Goal: Information Seeking & Learning: Learn about a topic

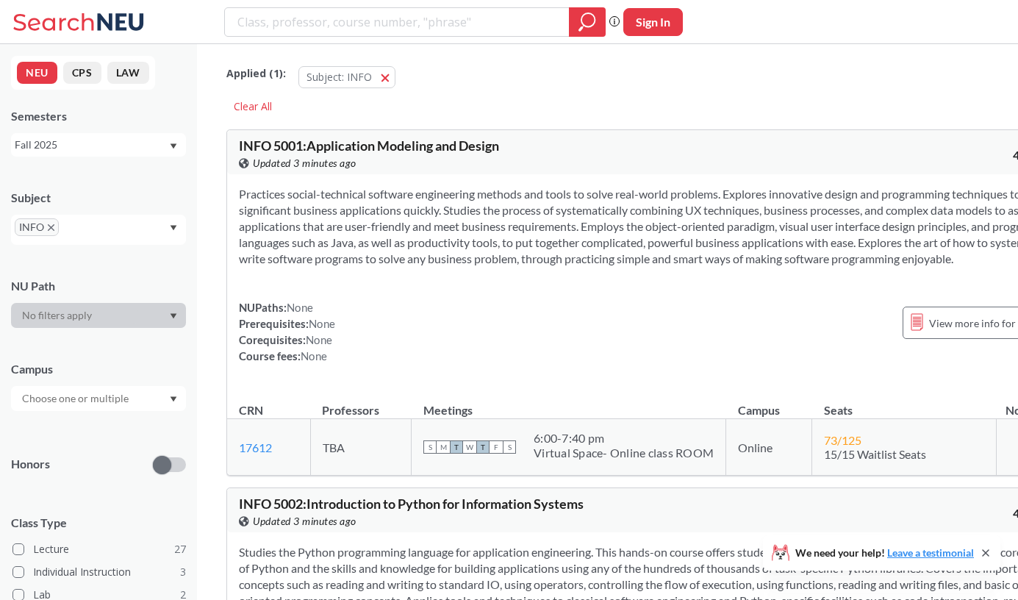
scroll to position [12091, 0]
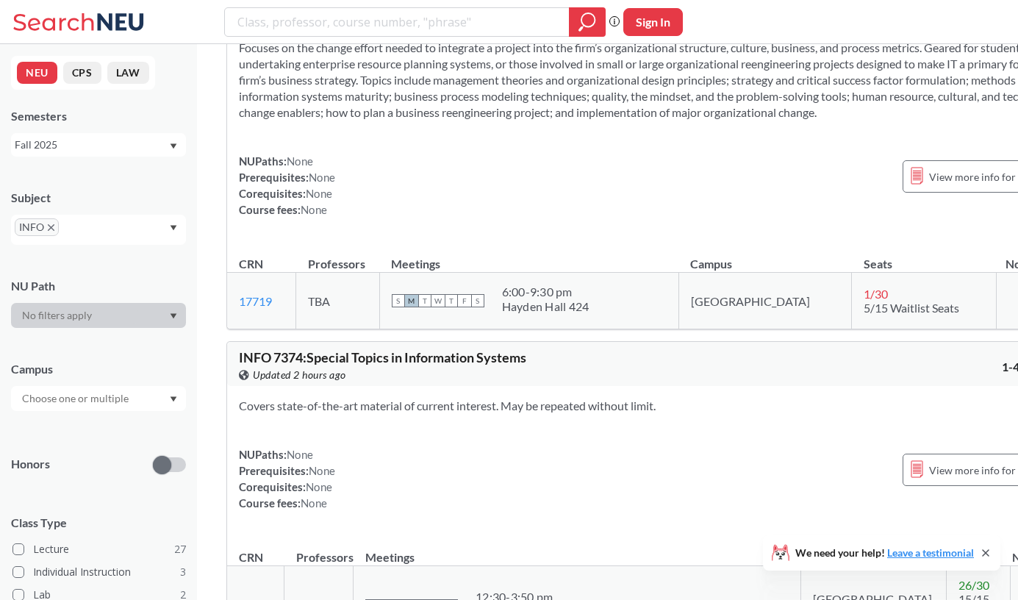
click at [135, 226] on div "INFO" at bounding box center [98, 230] width 175 height 30
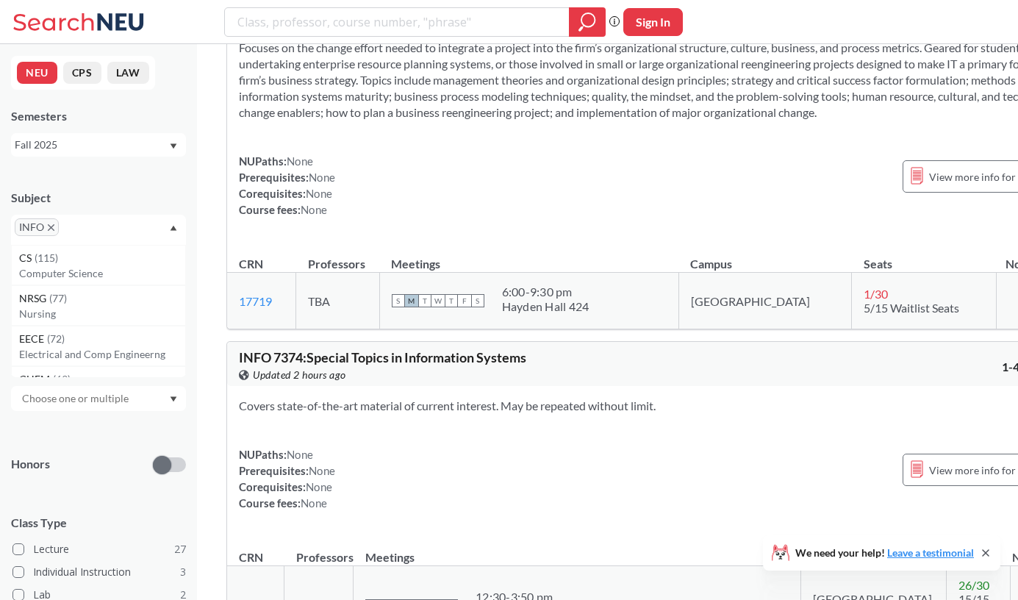
click at [51, 225] on icon "X to remove pill" at bounding box center [51, 227] width 7 height 7
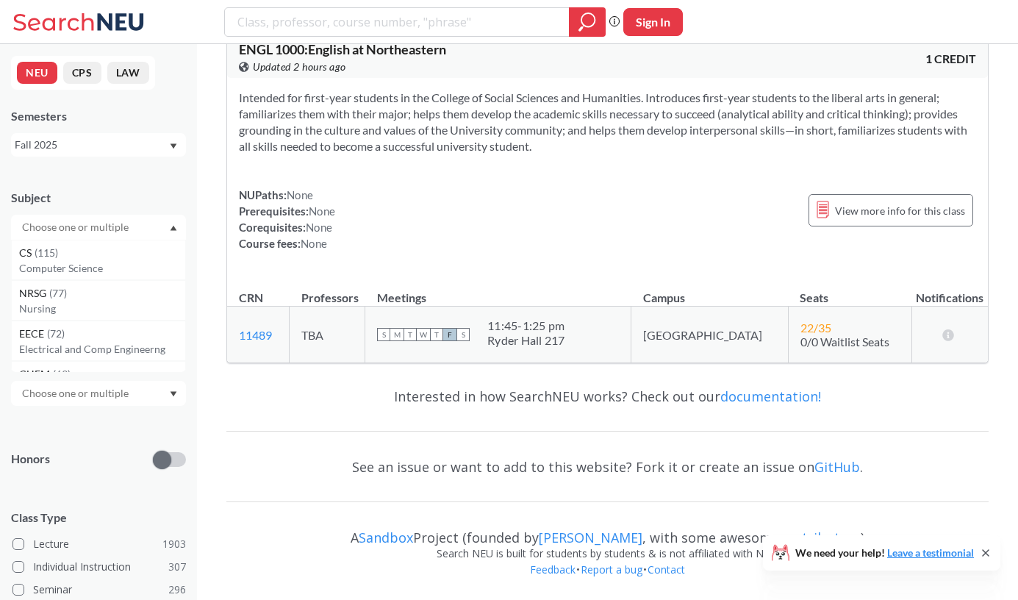
scroll to position [8472, 0]
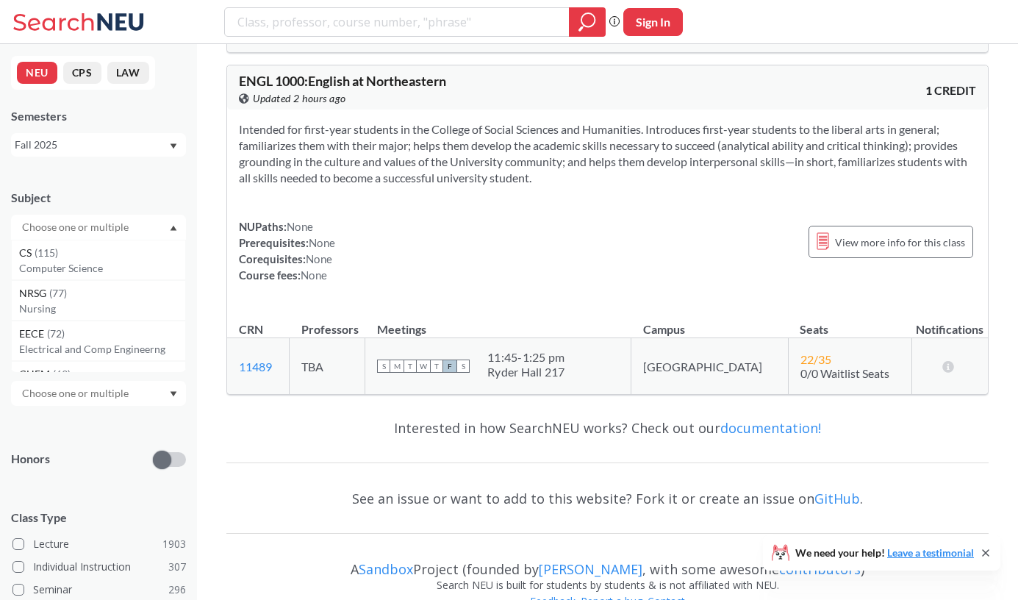
click at [51, 225] on input "text" at bounding box center [76, 227] width 123 height 18
type input "DAMG"
click at [147, 272] on p "Data Architecture Management" at bounding box center [102, 268] width 166 height 15
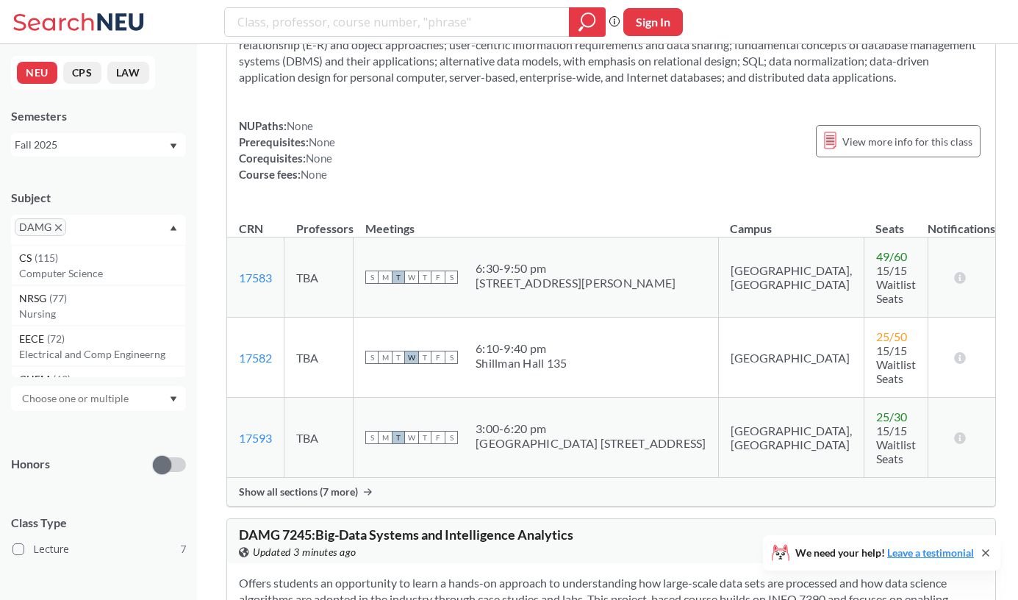
scroll to position [745, 0]
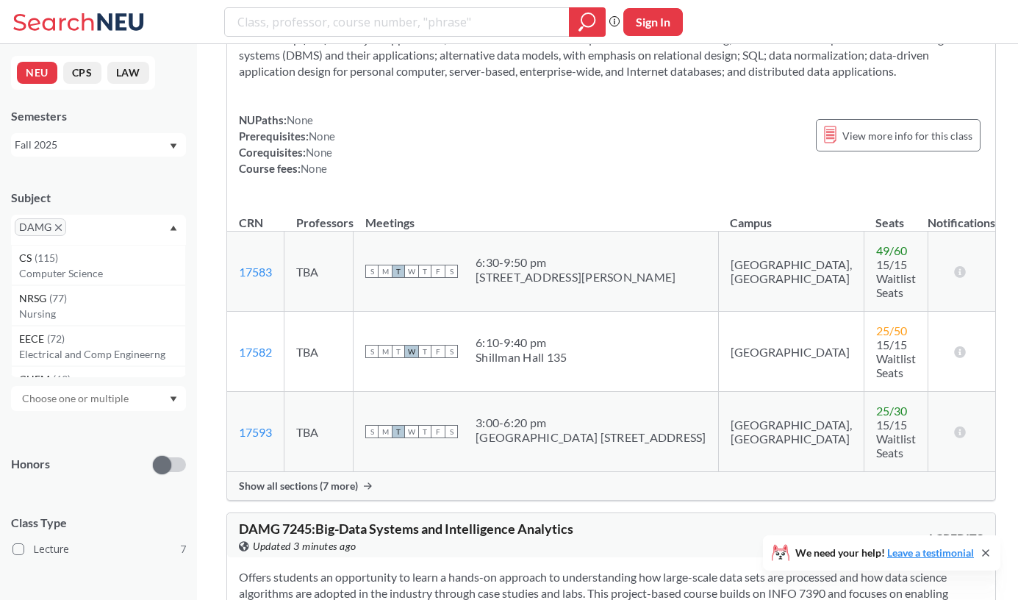
click at [359, 472] on div "Show all sections (7 more)" at bounding box center [611, 486] width 768 height 28
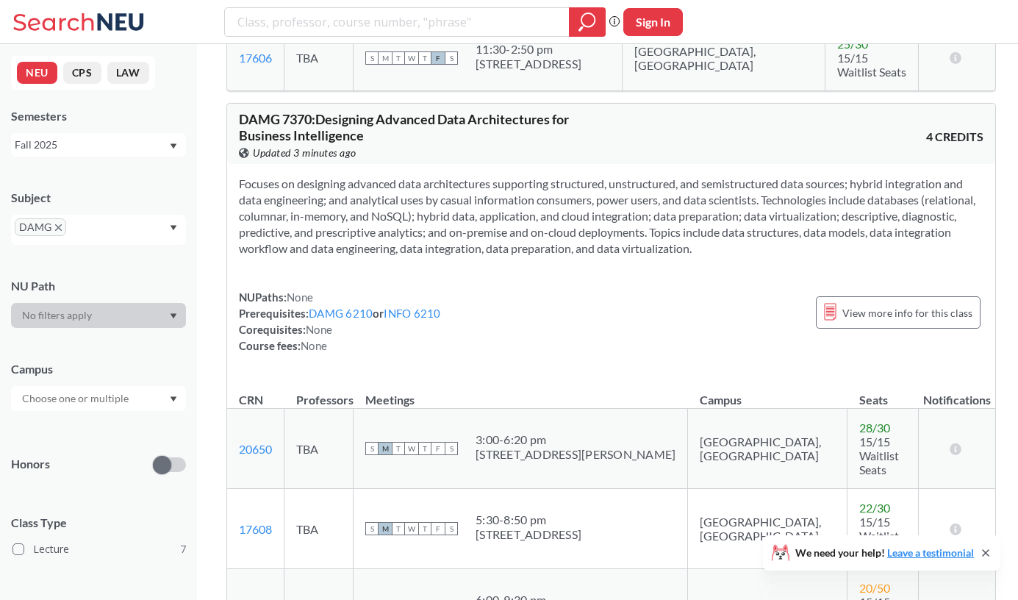
scroll to position [2918, 0]
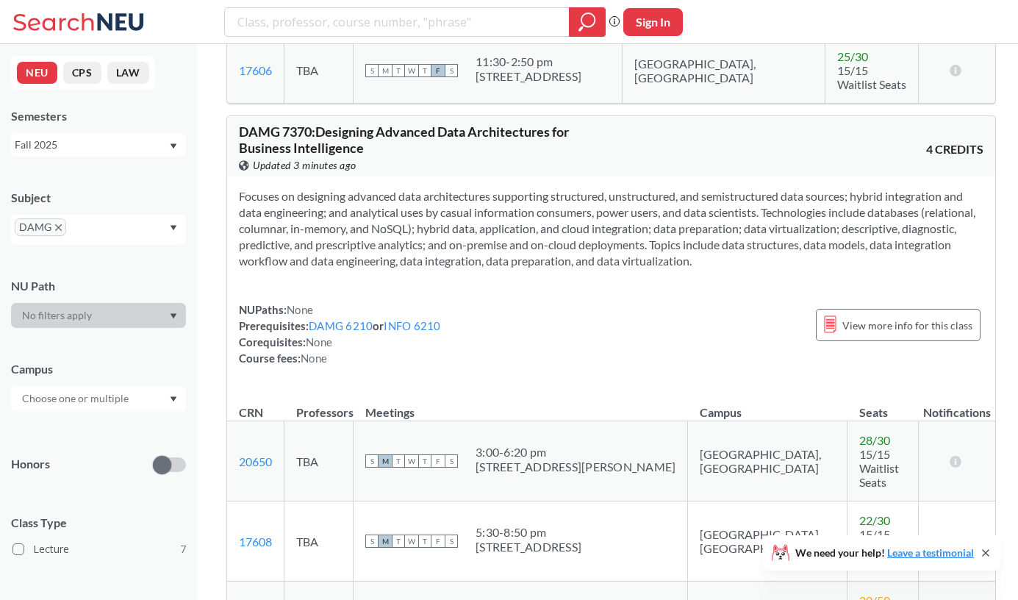
click at [51, 221] on span "DAMG" at bounding box center [40, 227] width 51 height 18
click at [60, 232] on span "DAMG" at bounding box center [40, 227] width 51 height 18
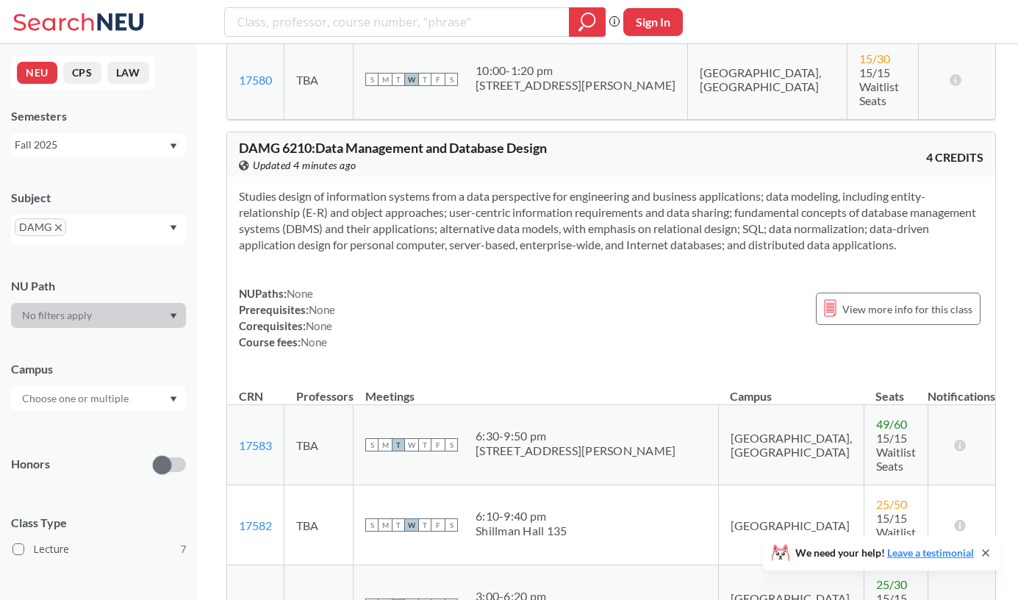
scroll to position [570, 0]
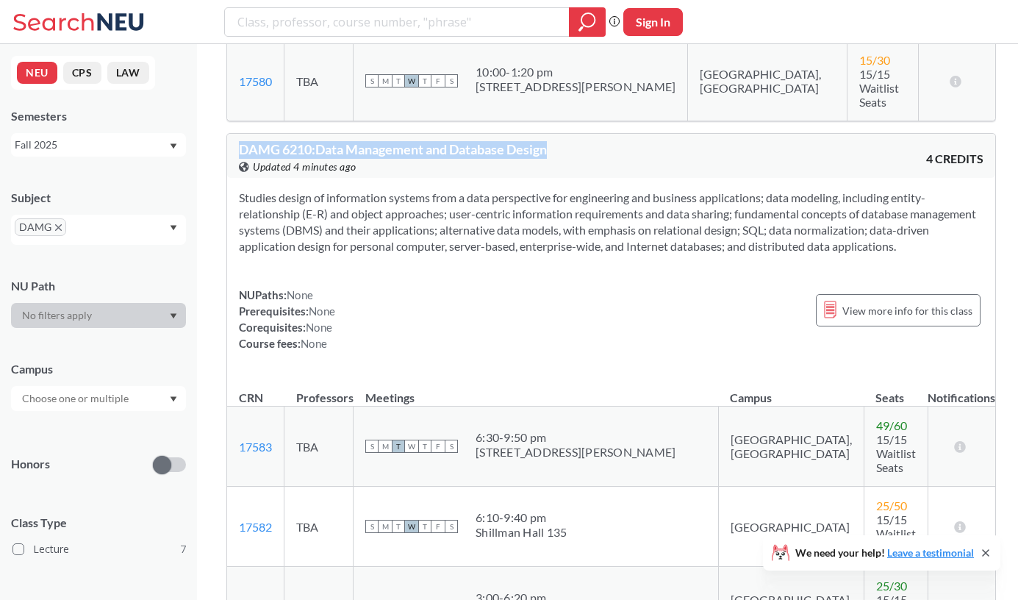
drag, startPoint x: 241, startPoint y: 79, endPoint x: 562, endPoint y: 76, distance: 320.5
click at [562, 143] on div "DAMG 6210 : Data Management and Database Design View this course on Banner. Upd…" at bounding box center [425, 159] width 373 height 32
copy span "DAMG 6210 : Data Management and Database Design"
click at [301, 190] on div "Studies design of information systems from a data perspective for engineering a…" at bounding box center [611, 276] width 768 height 197
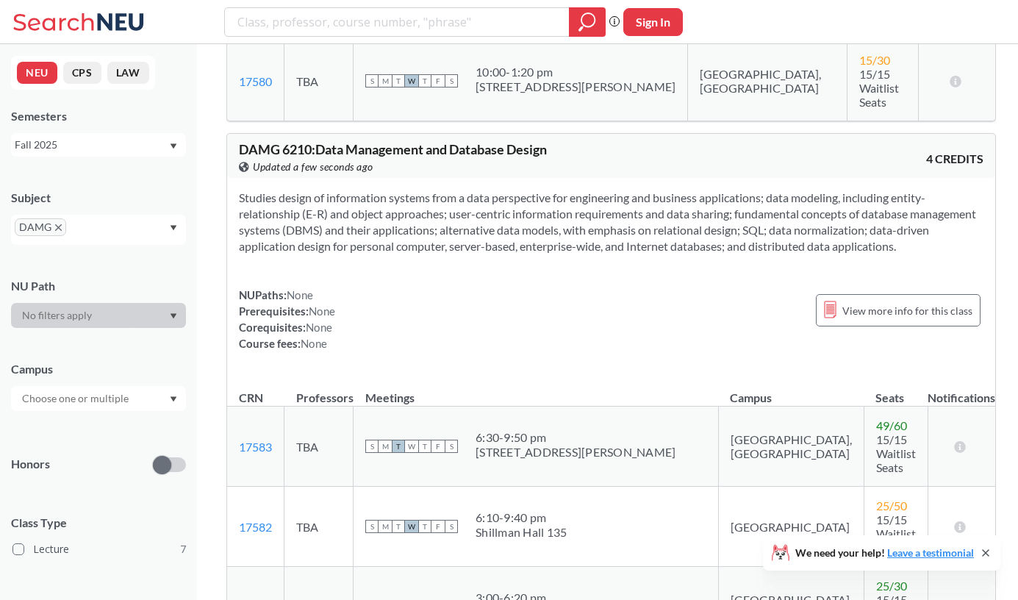
click at [53, 229] on span "DAMG" at bounding box center [40, 227] width 51 height 18
click at [57, 226] on icon "X to remove pill" at bounding box center [58, 227] width 7 height 7
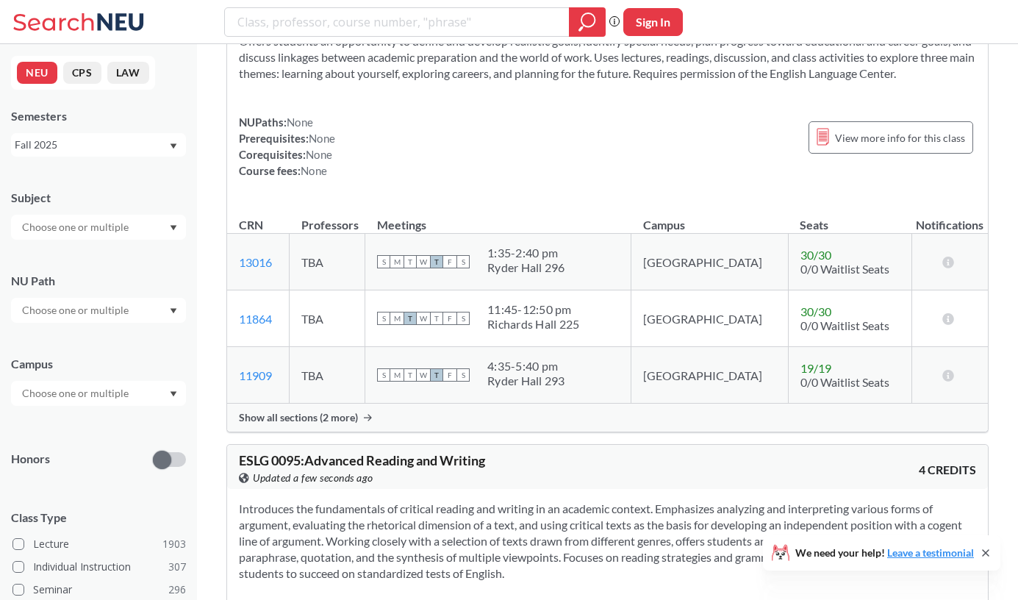
click at [63, 228] on input "text" at bounding box center [76, 227] width 123 height 18
type input "CSYE"
click at [109, 238] on div "CSYE" at bounding box center [98, 227] width 175 height 25
click at [97, 224] on input "CSYE" at bounding box center [76, 227] width 123 height 18
click at [98, 271] on p "Computer Systems Engineering" at bounding box center [102, 268] width 166 height 15
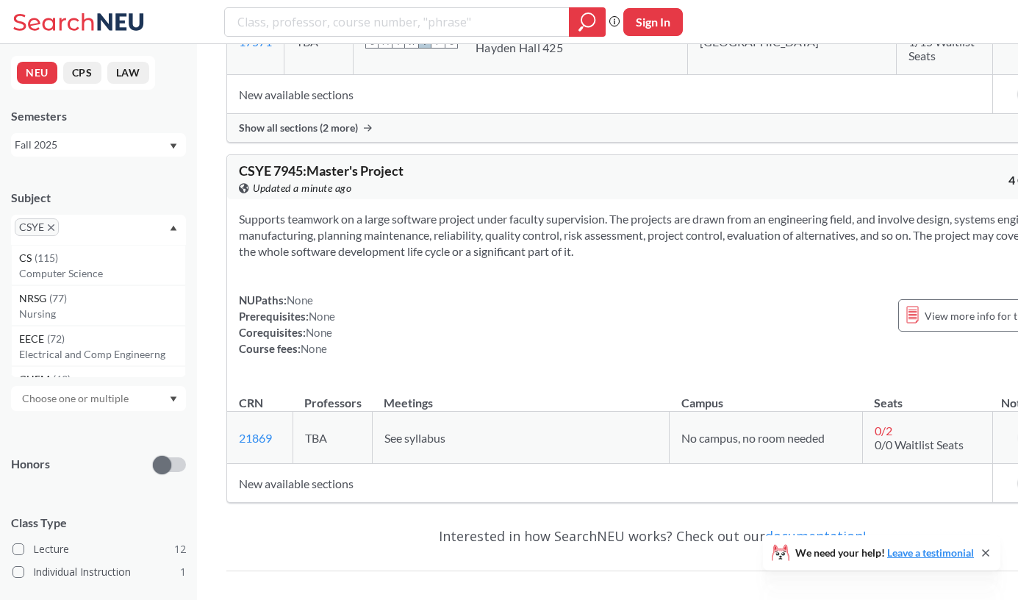
scroll to position [5248, 0]
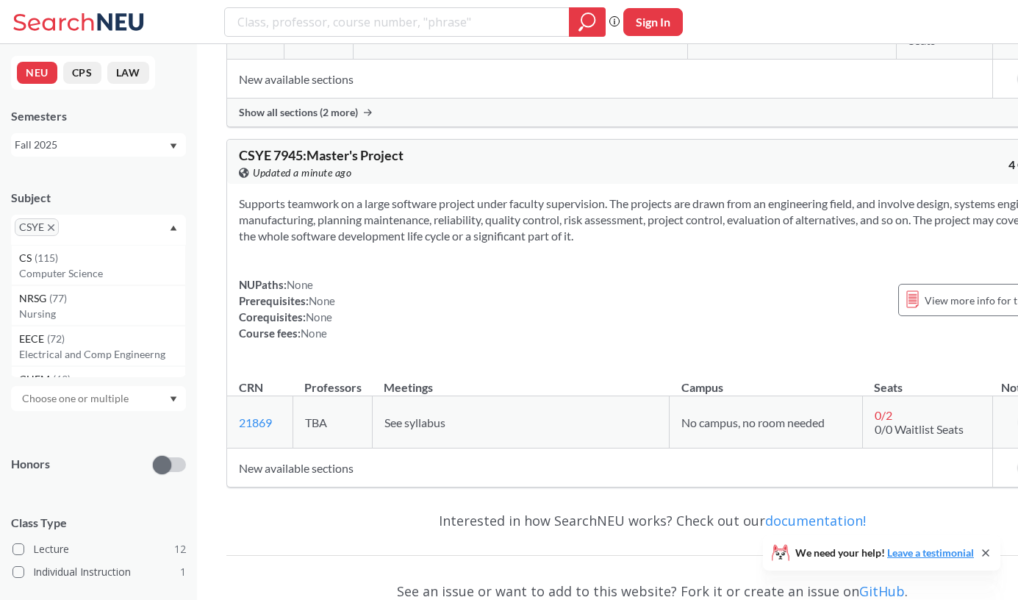
click at [48, 227] on icon "X to remove pill" at bounding box center [51, 227] width 7 height 7
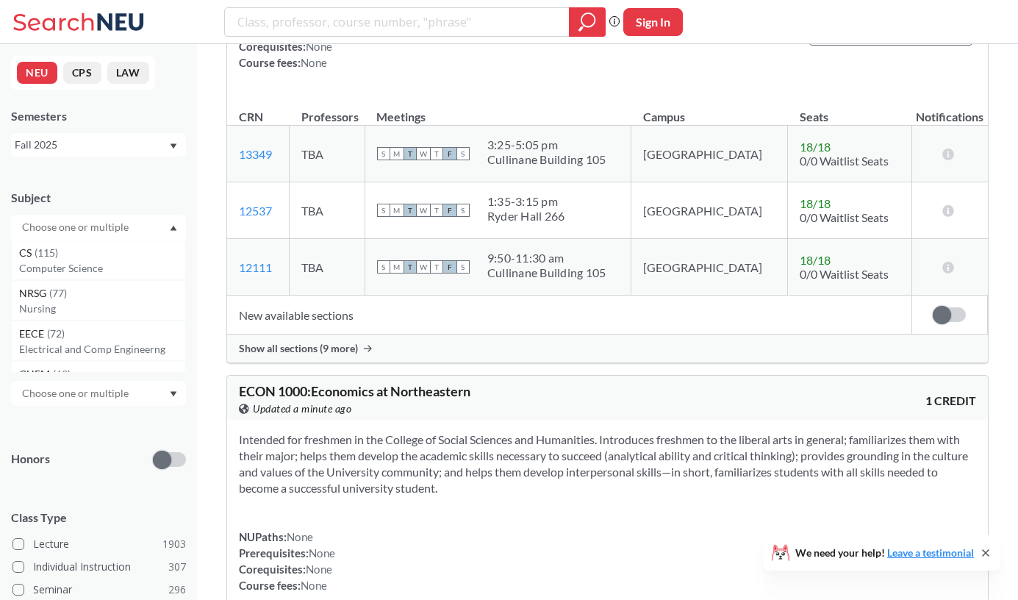
scroll to position [5248, 0]
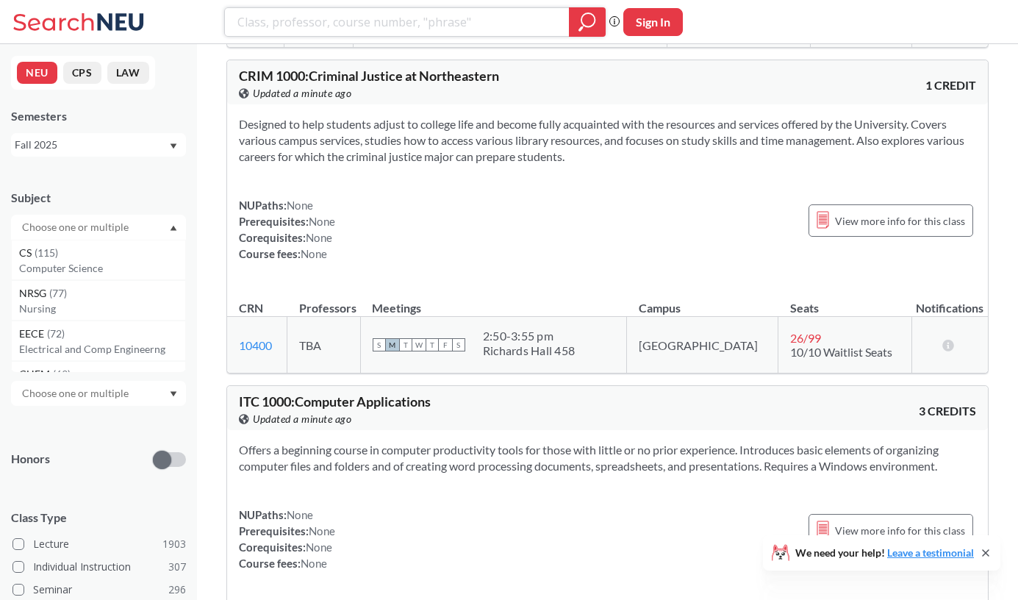
click at [350, 18] on input "search" at bounding box center [397, 22] width 323 height 25
type input "PYTHON"
click at [582, 32] on icon "magnifying glass" at bounding box center [587, 22] width 18 height 21
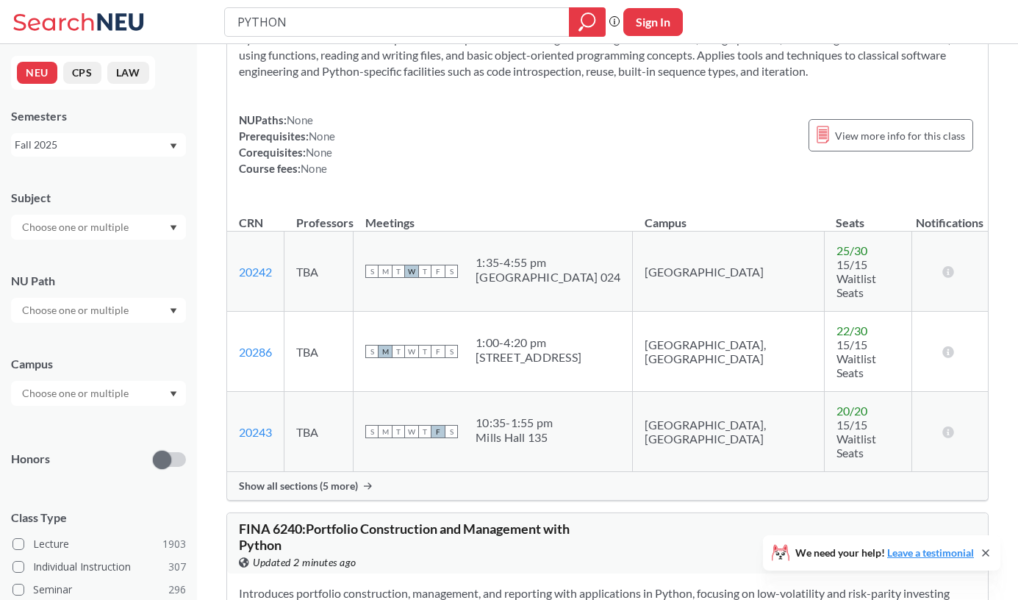
scroll to position [2176, 0]
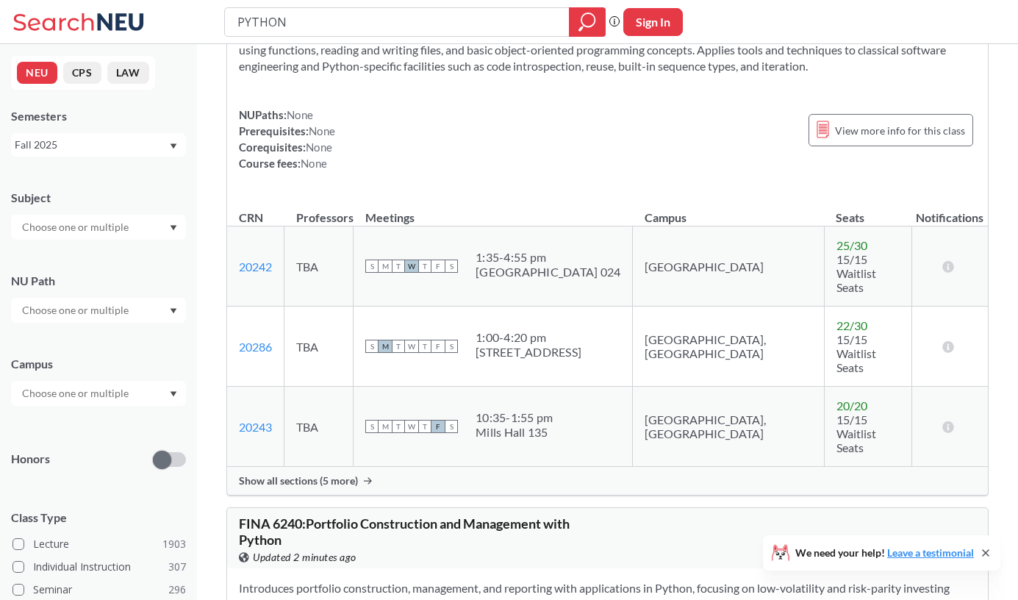
click at [351, 467] on div "Show all sections (5 more)" at bounding box center [607, 481] width 761 height 28
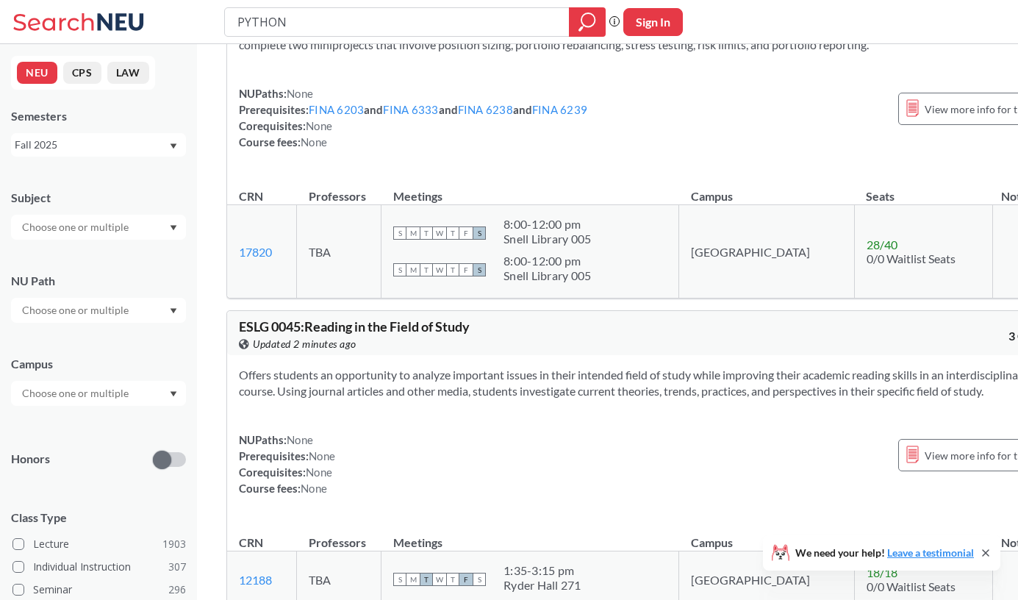
scroll to position [3047, 0]
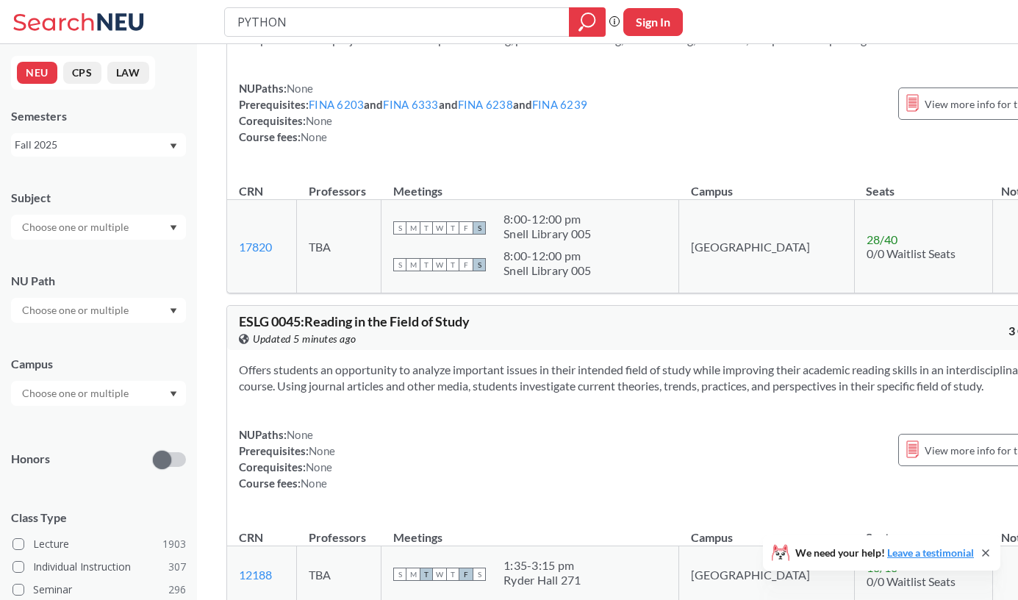
click at [143, 141] on div "Fall 2025" at bounding box center [92, 145] width 154 height 16
click at [153, 104] on div "NEU CPS LAW Semesters Fall 2025 Fall 2025 Summer 2 2025 Summer Full 2025 Summer…" at bounding box center [98, 322] width 197 height 556
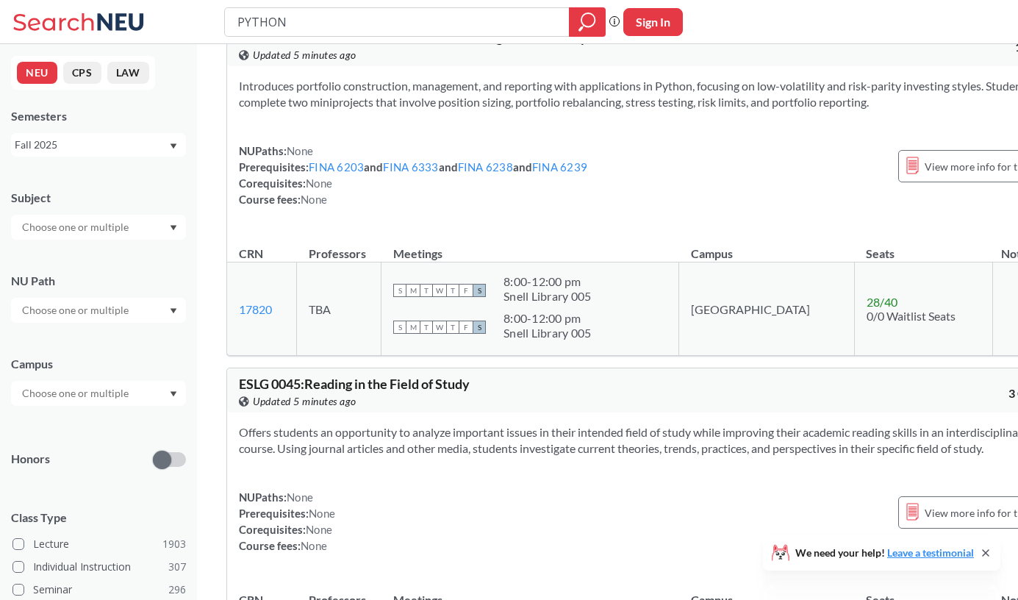
scroll to position [2878, 0]
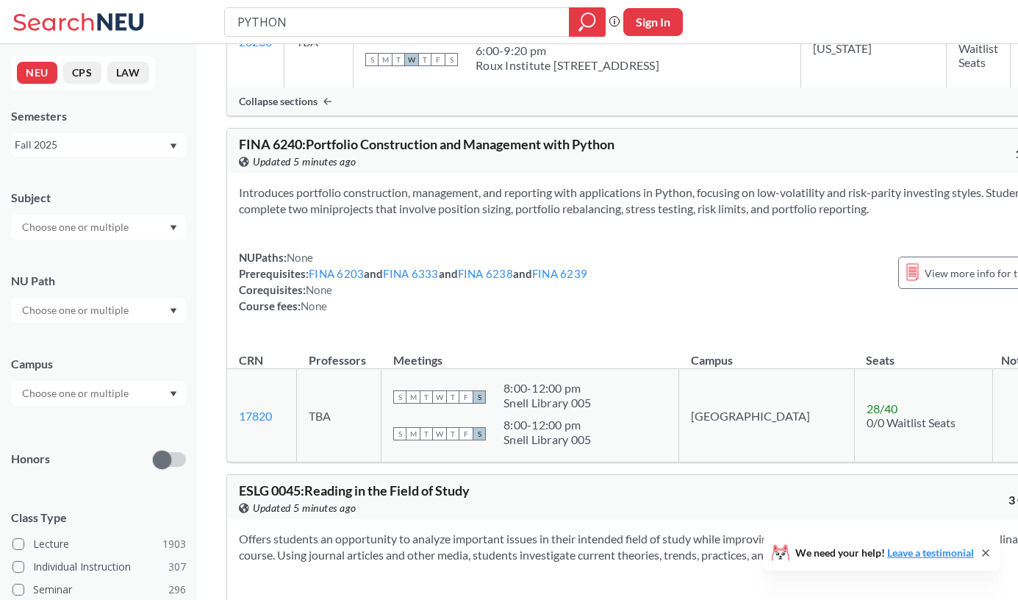
click at [129, 234] on input "text" at bounding box center [76, 227] width 123 height 18
click at [110, 227] on input "text" at bounding box center [76, 227] width 123 height 18
type input "INFO"
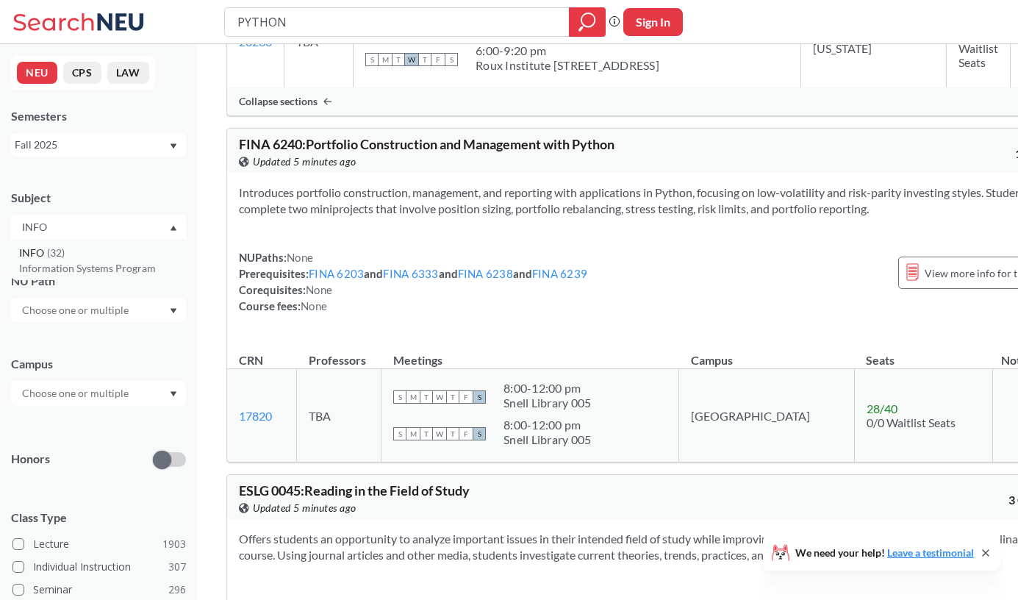
click at [117, 265] on p "Information Systems Program" at bounding box center [102, 268] width 166 height 15
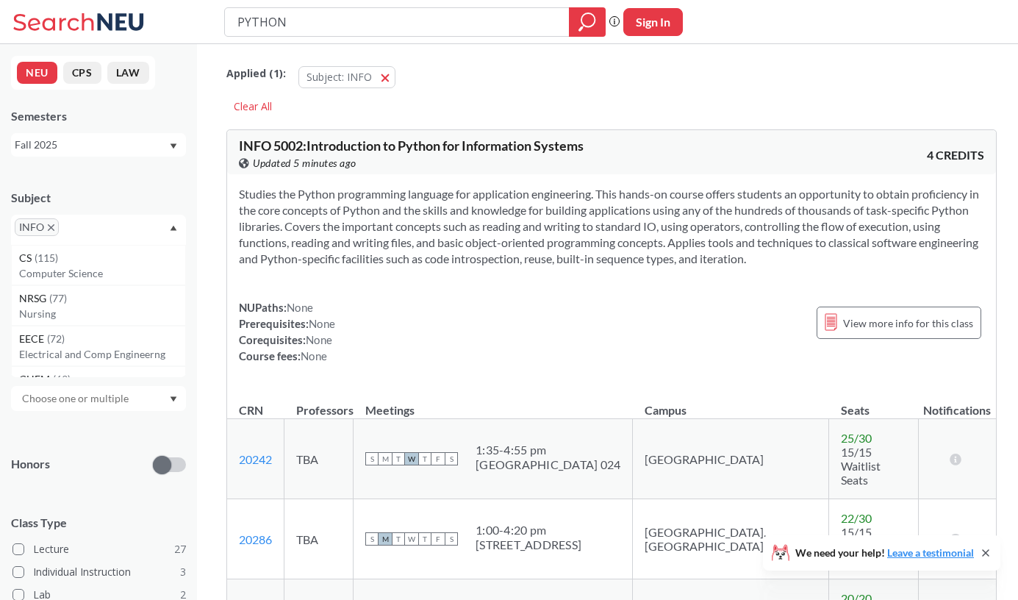
scroll to position [8, 0]
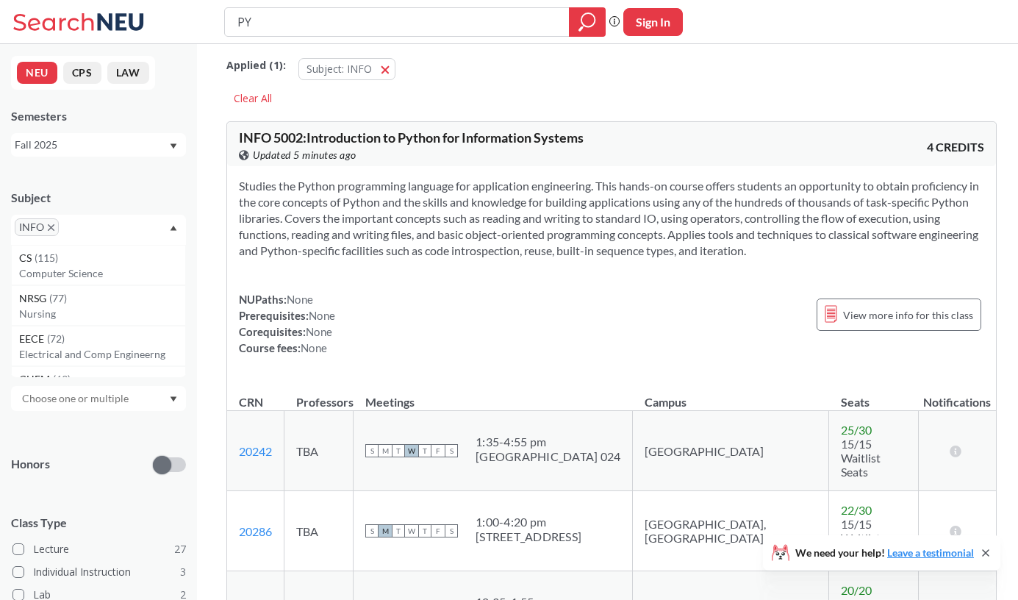
type input "P"
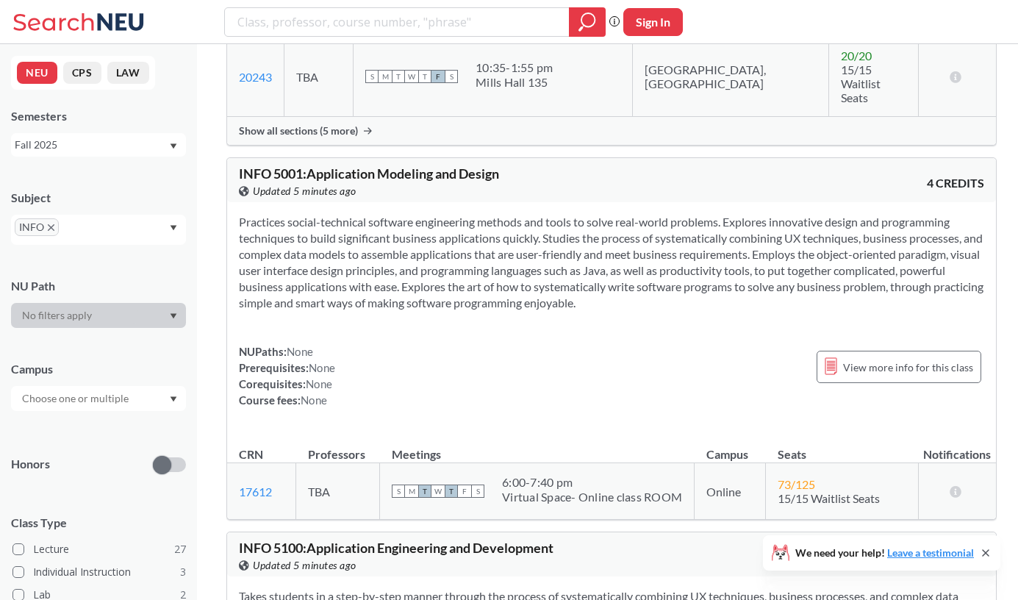
scroll to position [520, 0]
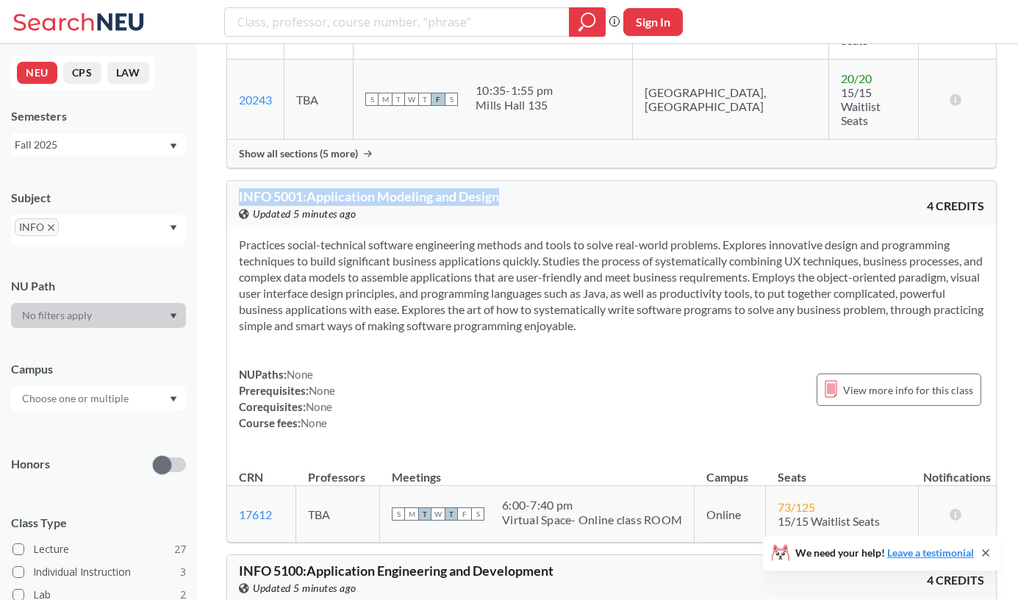
drag, startPoint x: 240, startPoint y: 127, endPoint x: 526, endPoint y: 126, distance: 286.6
click at [526, 190] on div "INFO 5001 : Application Modeling and Design View this course on Banner. Updated…" at bounding box center [425, 206] width 373 height 32
copy span "INFO 5001 : Application Modeling and Design"
click at [470, 237] on section "Practices social-technical software engineering methods and tools to solve real…" at bounding box center [611, 285] width 745 height 97
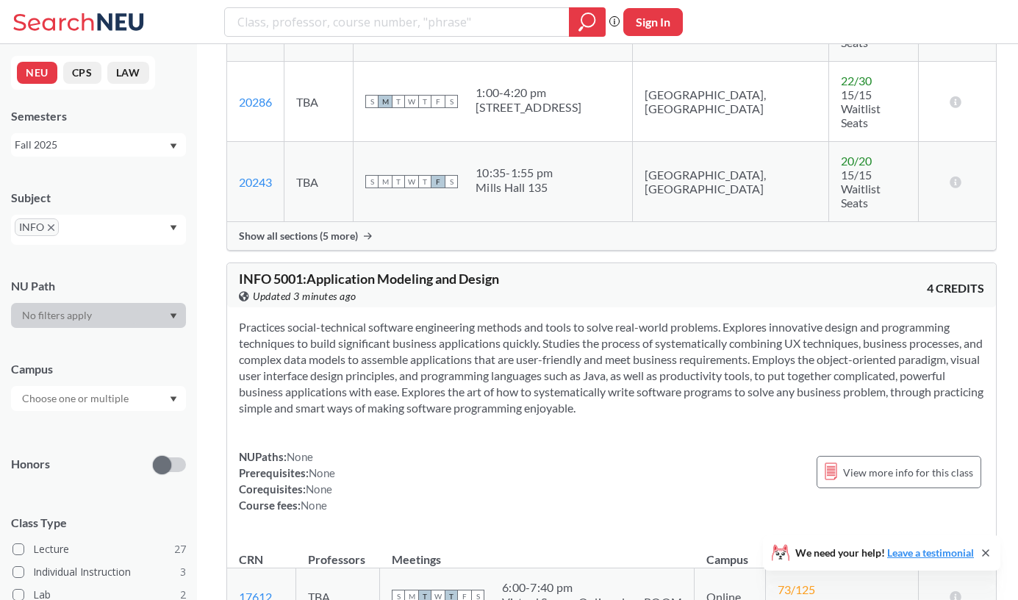
scroll to position [440, 0]
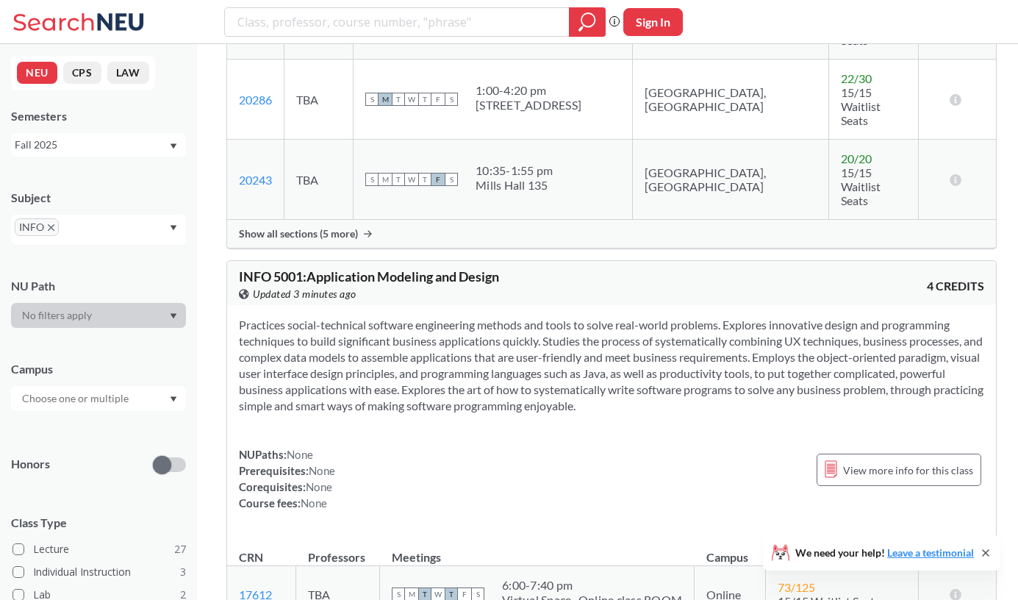
click at [324, 227] on span "Show all sections (5 more)" at bounding box center [298, 233] width 119 height 13
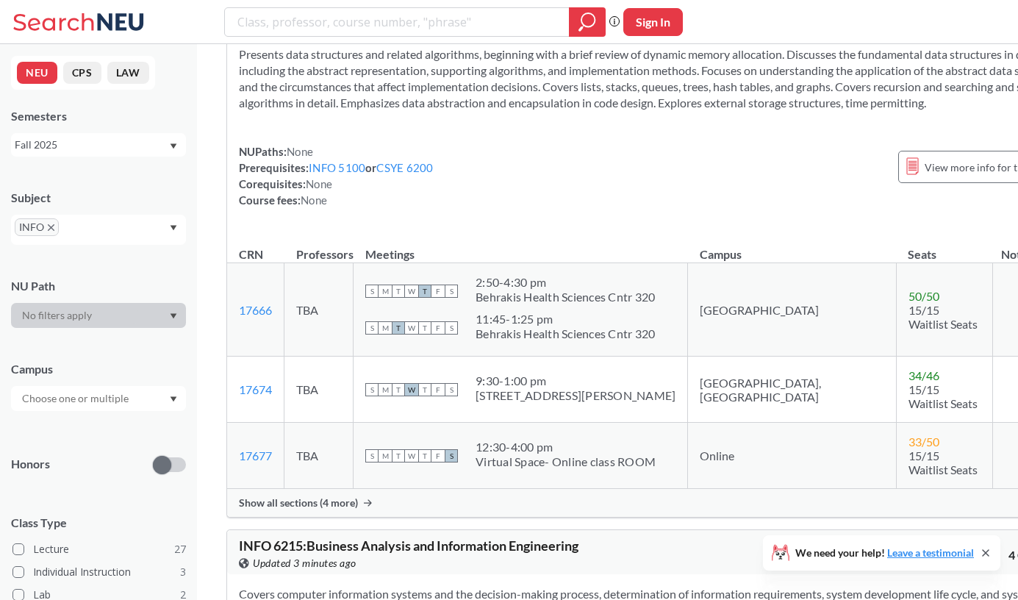
scroll to position [3960, 0]
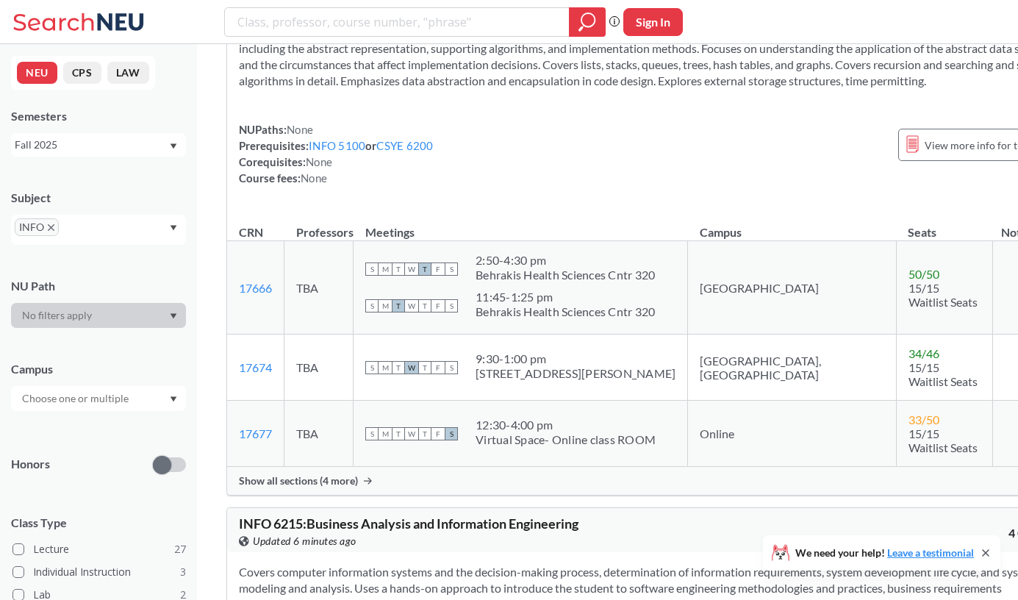
click at [363, 467] on div "Show all sections (4 more)" at bounding box center [652, 481] width 850 height 28
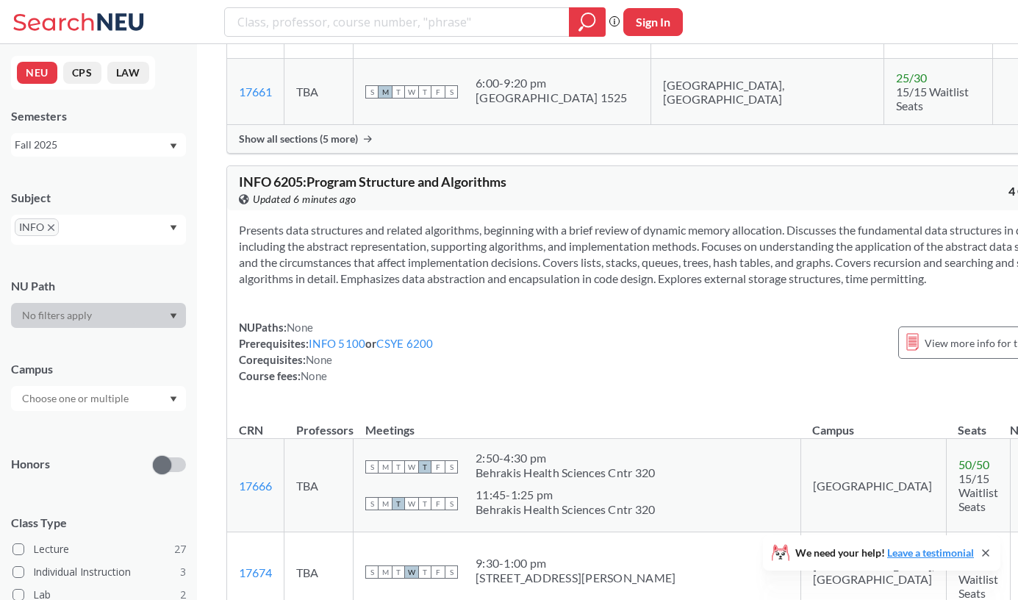
scroll to position [3753, 0]
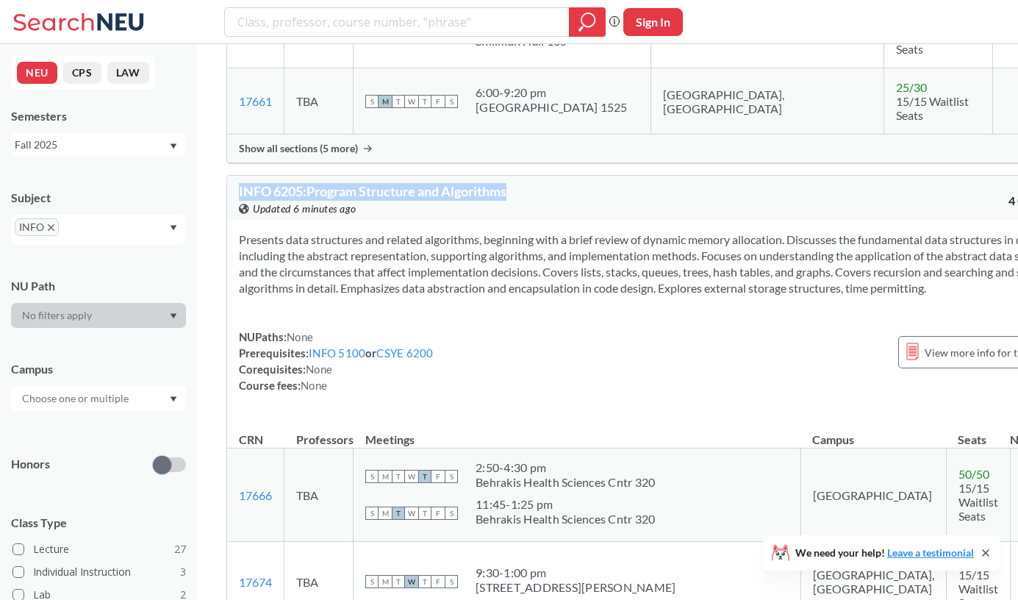
drag, startPoint x: 239, startPoint y: 72, endPoint x: 549, endPoint y: 69, distance: 310.2
click at [549, 184] on div "INFO 6205 : Program Structure and Algorithms View this course on Banner. Update…" at bounding box center [446, 200] width 414 height 32
copy span "INFO 6205 : Program Structure and Algorithms"
click at [375, 232] on section "Presents data structures and related algorithms, beginning with a brief review …" at bounding box center [652, 264] width 827 height 65
drag, startPoint x: 240, startPoint y: 71, endPoint x: 531, endPoint y: 71, distance: 291.8
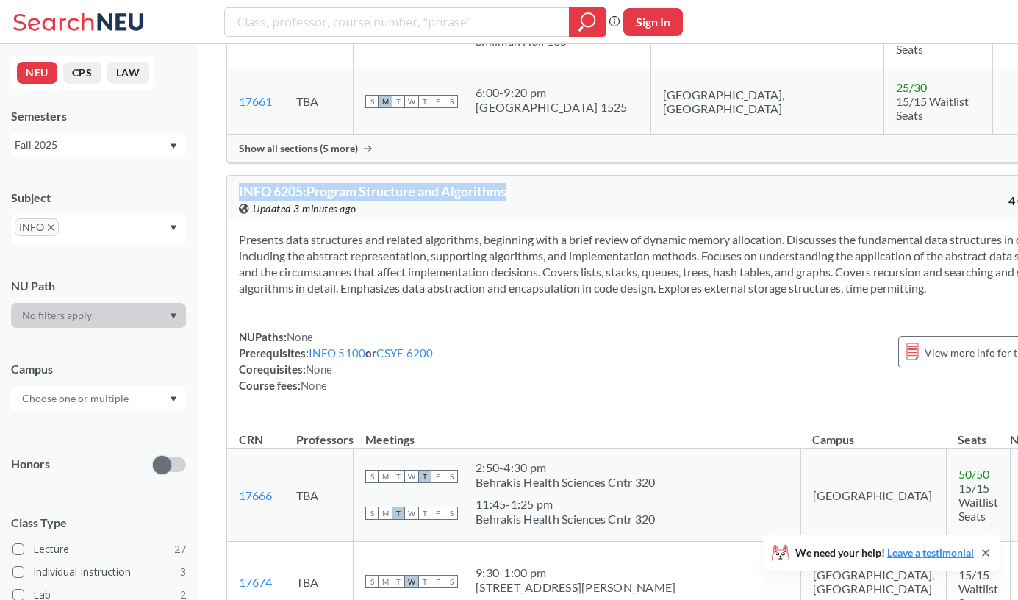
click at [532, 184] on div "INFO 6205 : Program Structure and Algorithms View this course on Banner. Update…" at bounding box center [446, 200] width 414 height 32
copy span "INFO 6205 : Program Structure and Algorithms"
click at [571, 232] on section "Presents data structures and related algorithms, beginning with a brief review …" at bounding box center [652, 264] width 827 height 65
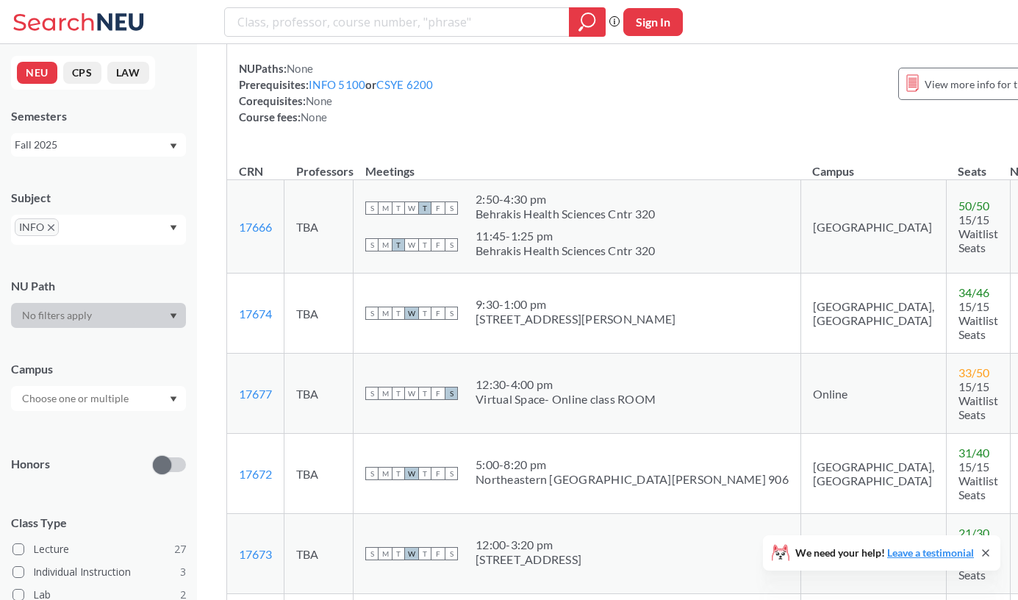
scroll to position [4020, 0]
click at [583, 355] on td "S M T W T F S 12:30 - 4:00 pm Virtual Space- Online class ROOM" at bounding box center [578, 395] width 448 height 80
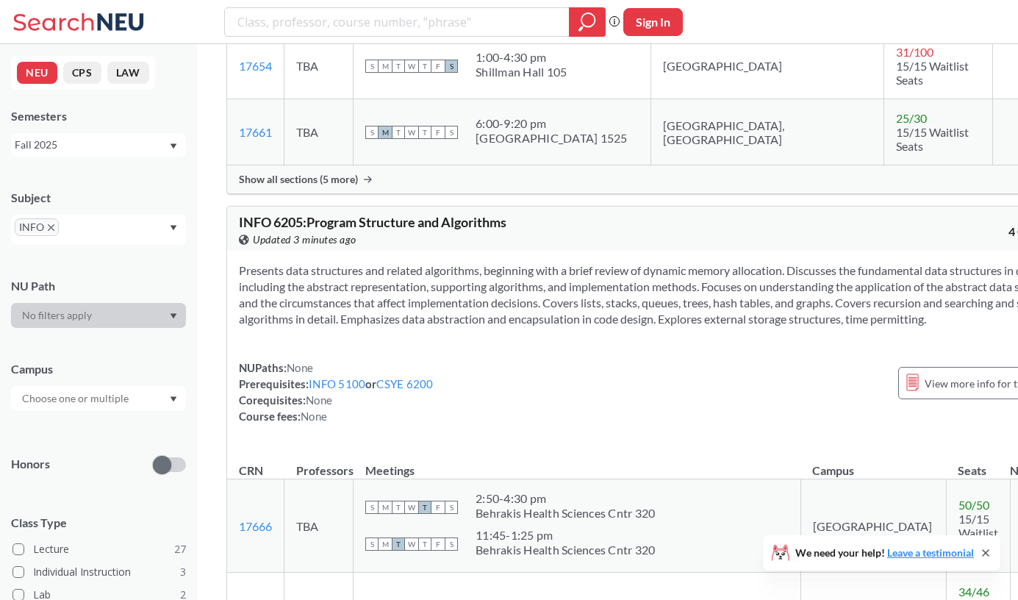
scroll to position [3726, 0]
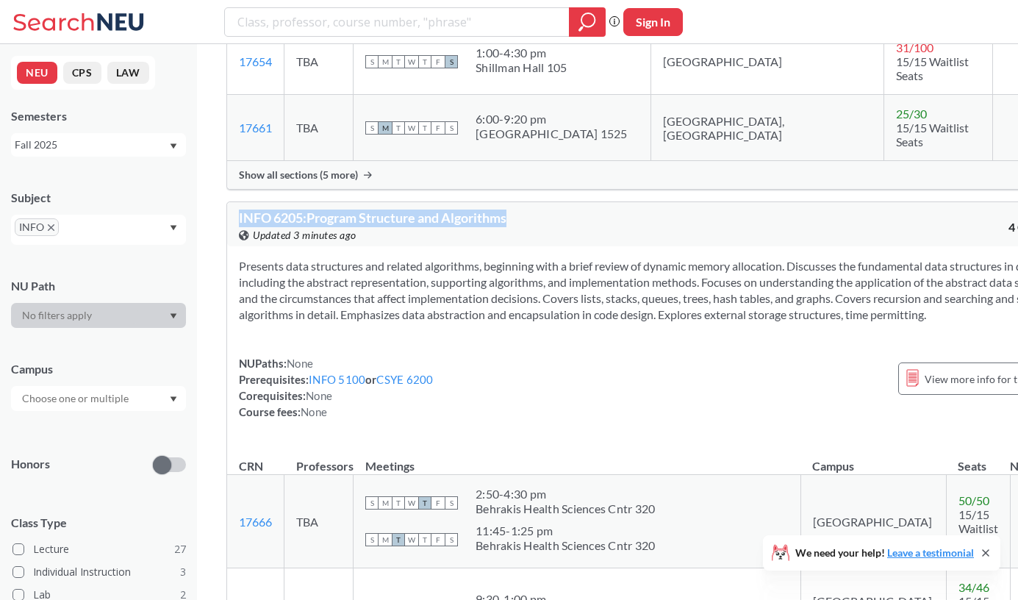
drag, startPoint x: 240, startPoint y: 96, endPoint x: 527, endPoint y: 96, distance: 287.4
click at [529, 211] on div "INFO 6205 : Program Structure and Algorithms View this course on Banner. Update…" at bounding box center [446, 227] width 414 height 32
copy span "INFO 6205 : Program Structure and Algorithms"
click at [501, 355] on div "NUPaths: None Prerequisites: INFO 5100 or CSYE 6200 Corequisites: None Course f…" at bounding box center [652, 387] width 827 height 65
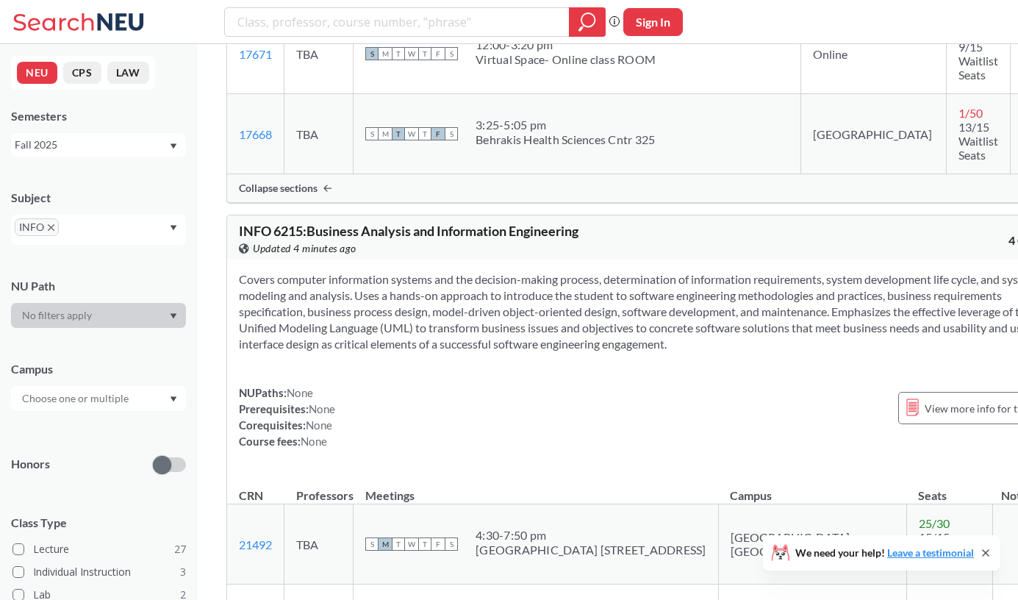
scroll to position [4605, 0]
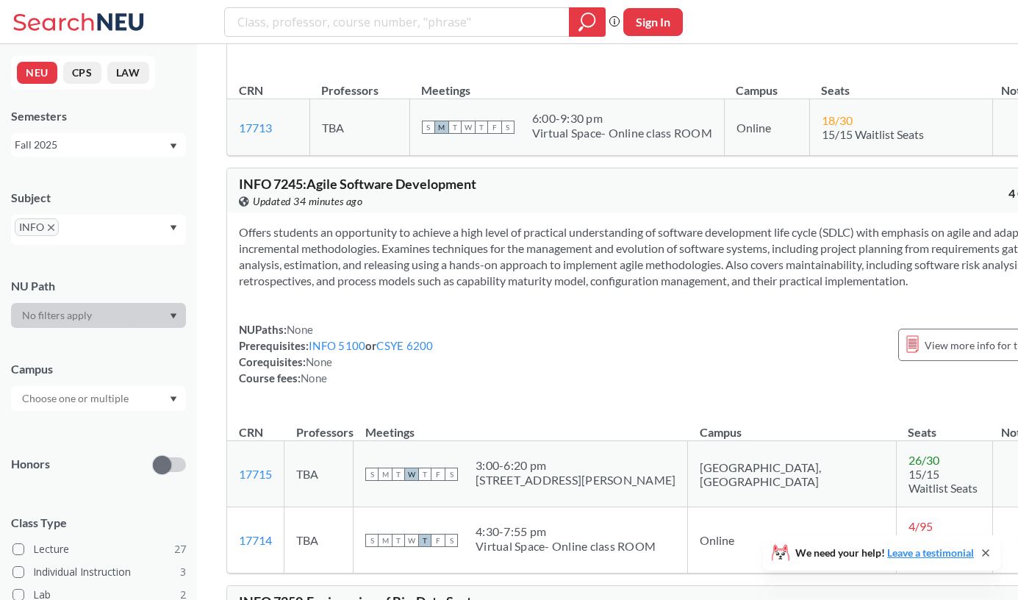
scroll to position [8670, 0]
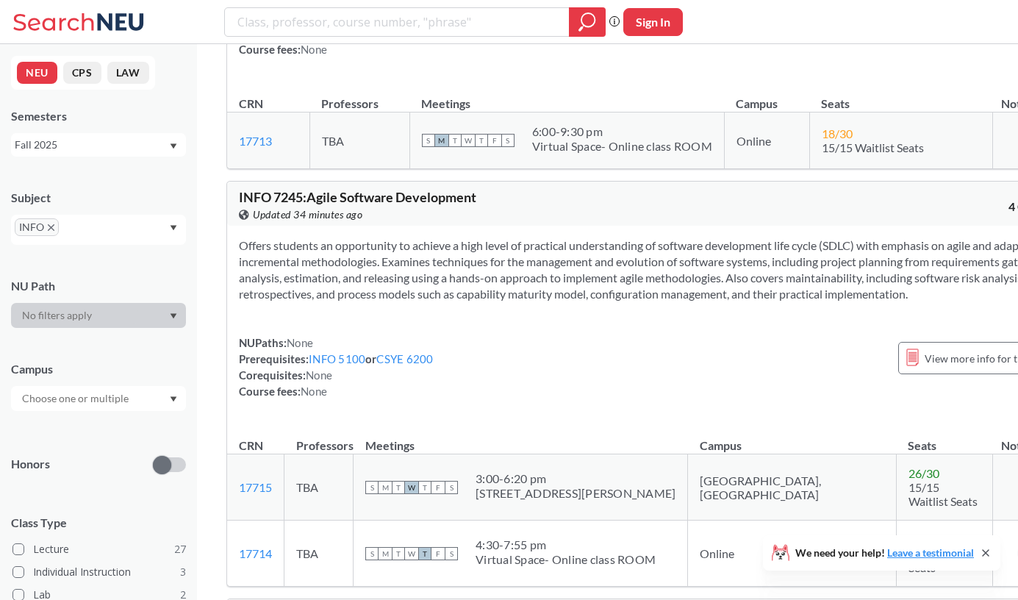
drag, startPoint x: 239, startPoint y: 148, endPoint x: 519, endPoint y: 154, distance: 280.1
copy span "INFO 7250 : Engineering of Big-Data Systems"
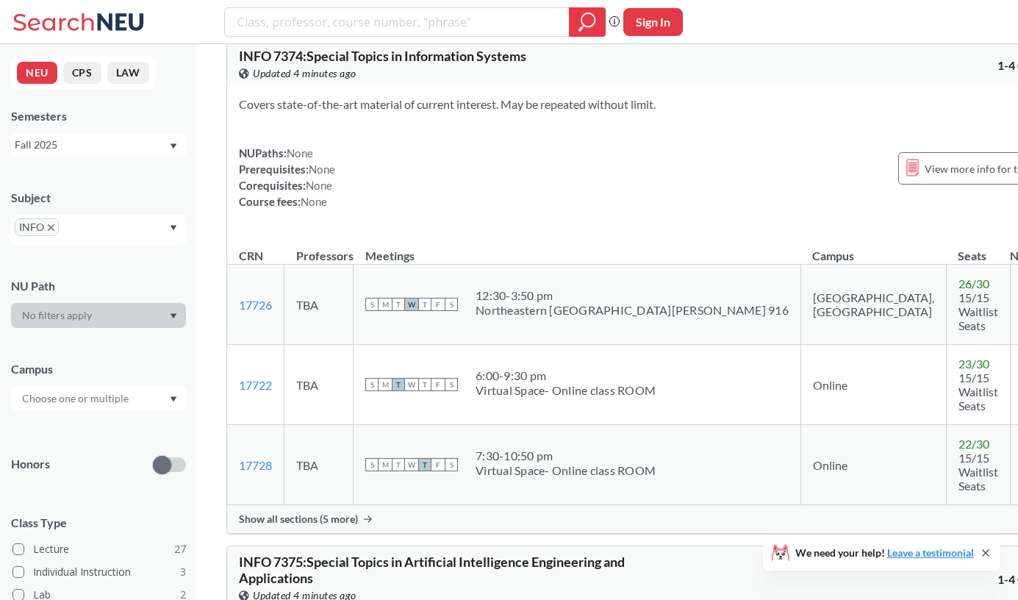
scroll to position [10707, 0]
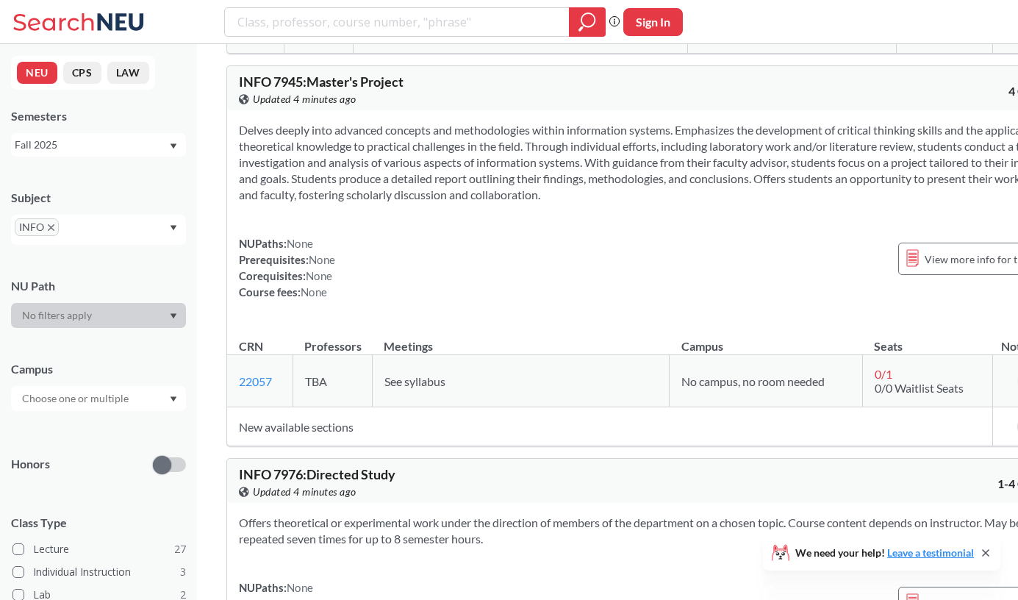
scroll to position [14334, 0]
